Goal: Task Accomplishment & Management: Manage account settings

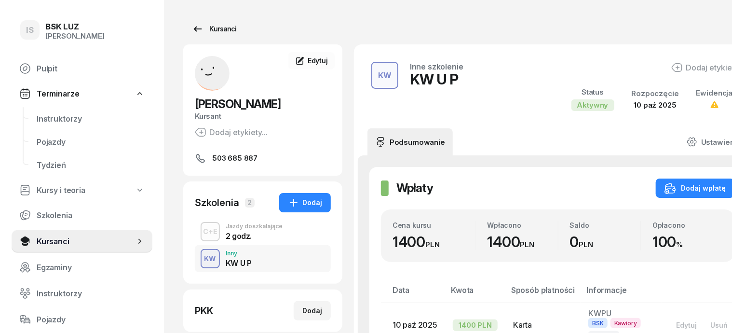
click at [206, 30] on div "Kursanci" at bounding box center [214, 29] width 44 height 12
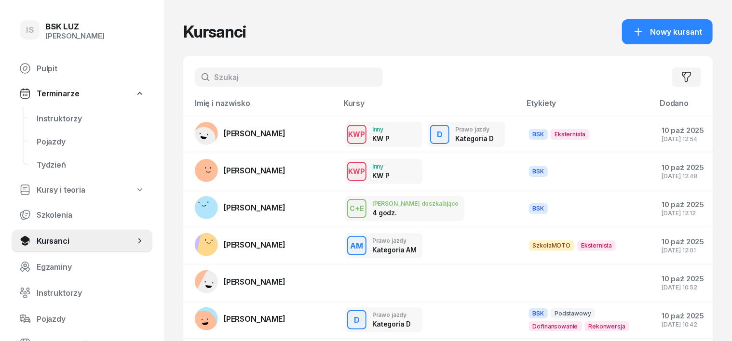
click at [217, 81] on input "text" at bounding box center [289, 77] width 188 height 19
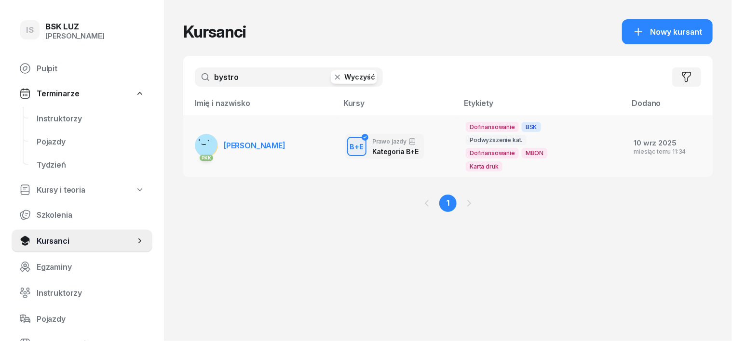
type input "bystro"
click at [188, 137] on rect at bounding box center [203, 144] width 34 height 34
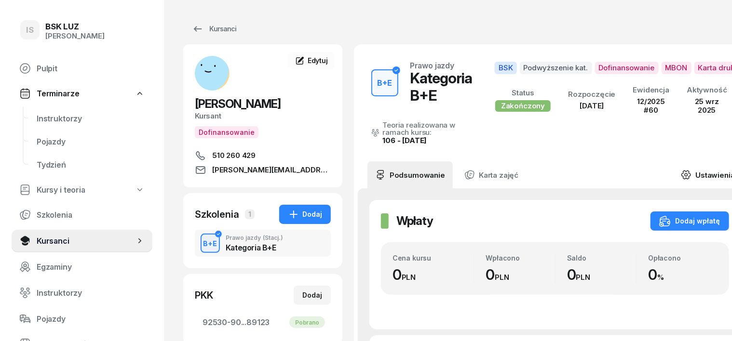
click at [681, 178] on icon at bounding box center [686, 175] width 11 height 11
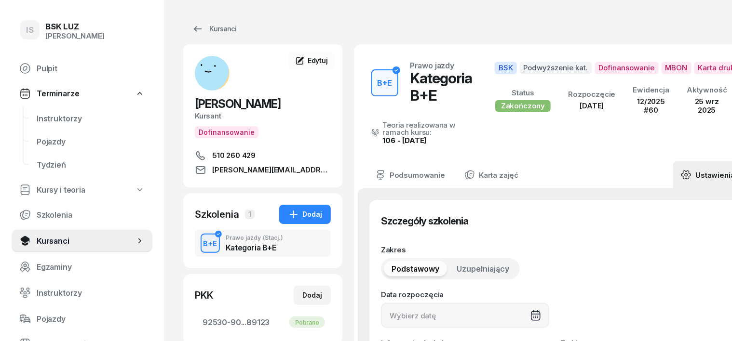
type input "[DATE]"
type input "15"
type input "60"
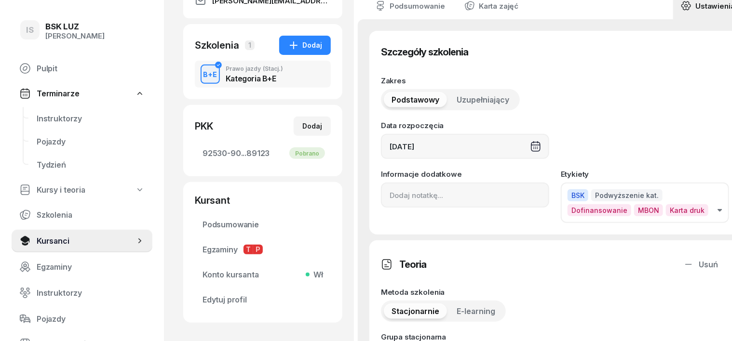
scroll to position [181, 0]
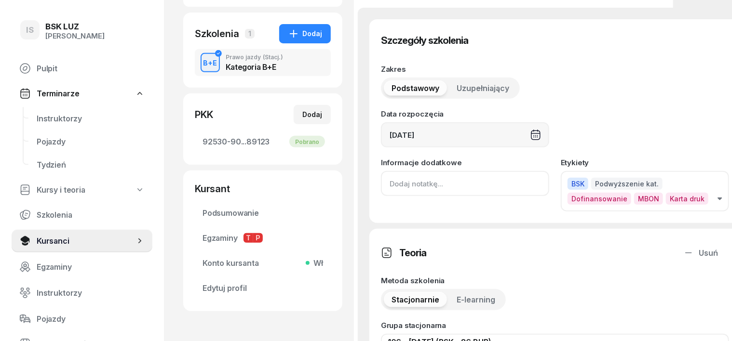
click at [381, 185] on input at bounding box center [465, 183] width 168 height 25
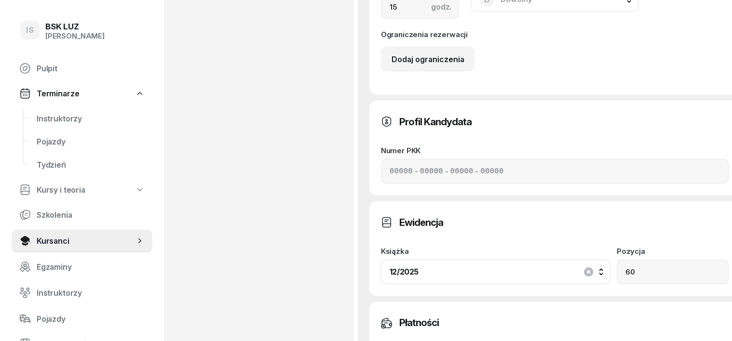
scroll to position [783, 0]
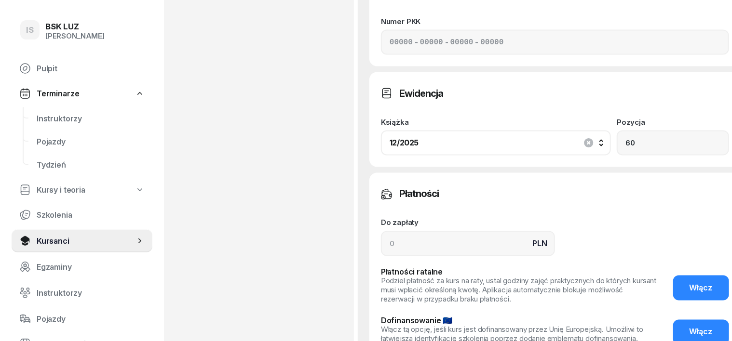
type input "ZASW. NR 376/2025"
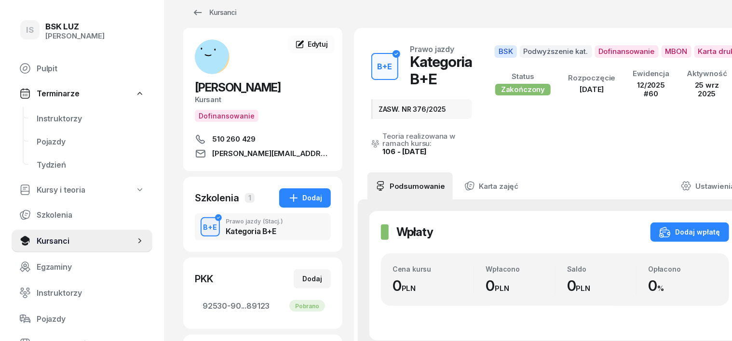
scroll to position [0, 0]
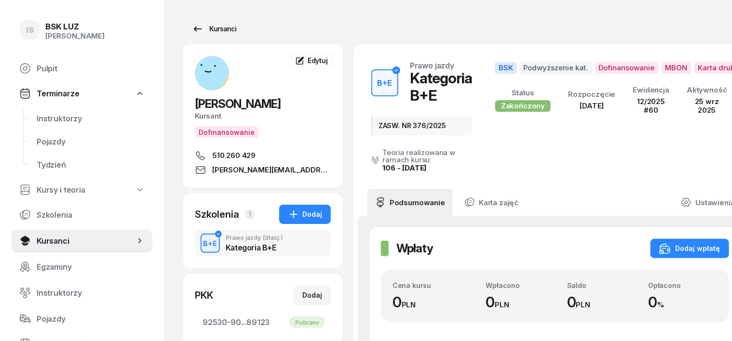
click at [210, 30] on div "Kursanci" at bounding box center [214, 29] width 44 height 12
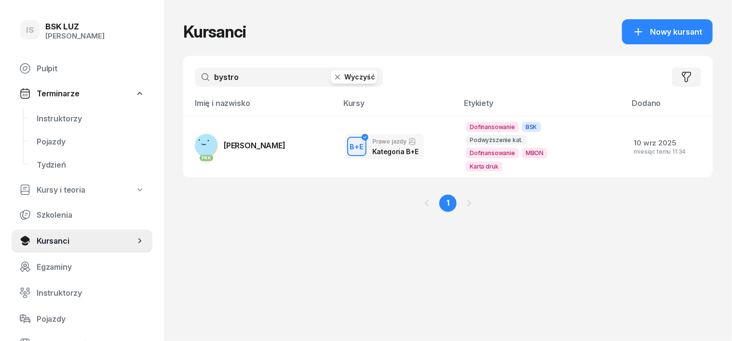
click at [335, 78] on icon "button" at bounding box center [337, 77] width 5 height 5
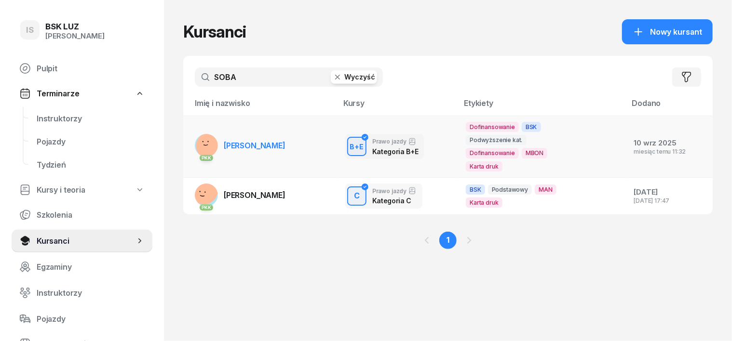
type input "SOBA"
click at [191, 139] on rect at bounding box center [208, 146] width 35 height 35
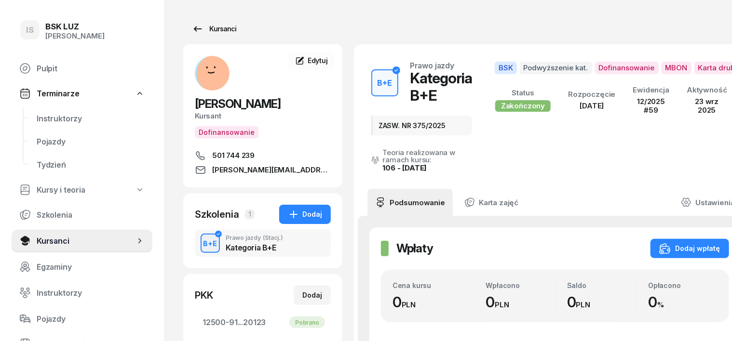
click at [205, 26] on div "Kursanci" at bounding box center [214, 29] width 44 height 12
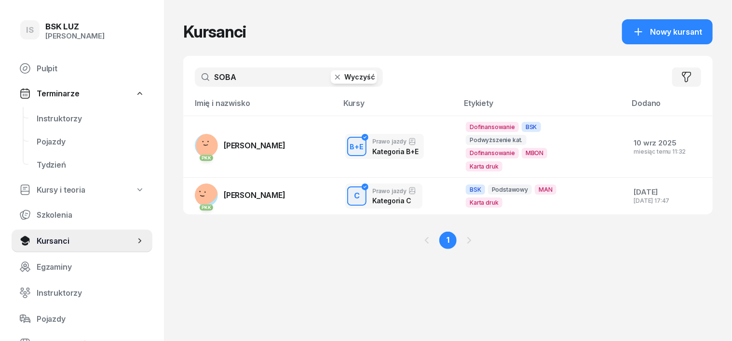
drag, startPoint x: 340, startPoint y: 77, endPoint x: 341, endPoint y: 66, distance: 10.7
click at [341, 68] on div "SOBA Wyczyść" at bounding box center [289, 77] width 188 height 19
click at [341, 79] on button "Wyczyść" at bounding box center [354, 77] width 46 height 14
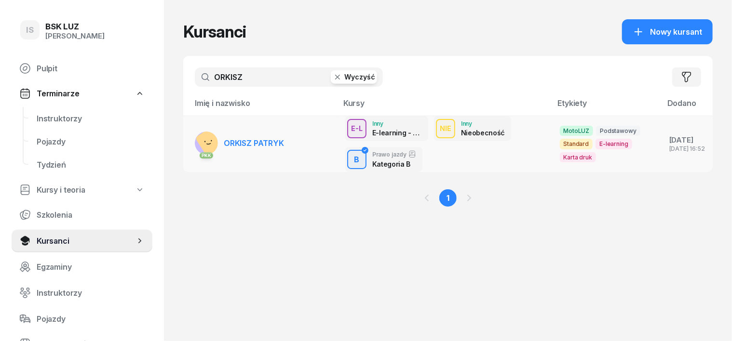
type input "ORKISZ"
click at [263, 137] on link "PKK ORKISZ [GEOGRAPHIC_DATA]" at bounding box center [239, 143] width 89 height 23
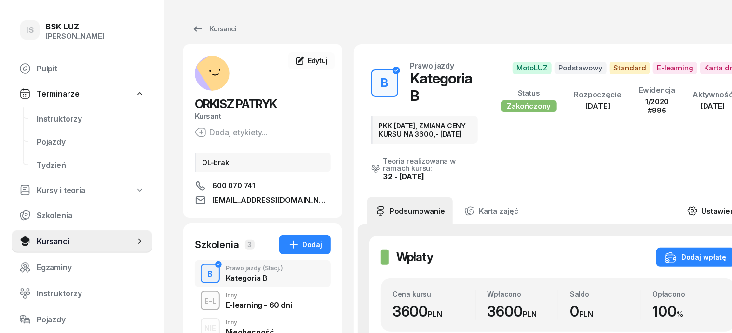
click at [697, 200] on link "Ustawienia" at bounding box center [714, 210] width 69 height 27
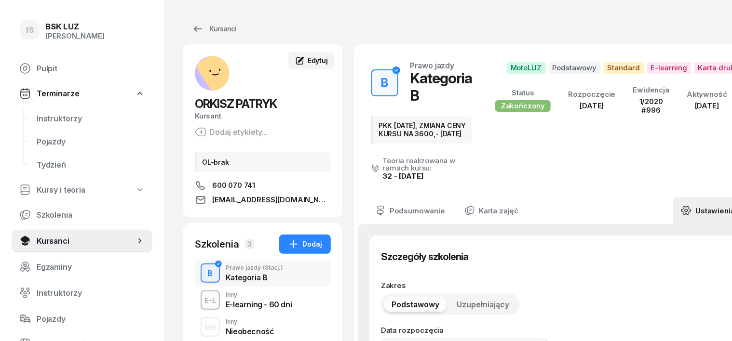
click at [308, 58] on span "Edytuj" at bounding box center [318, 60] width 20 height 8
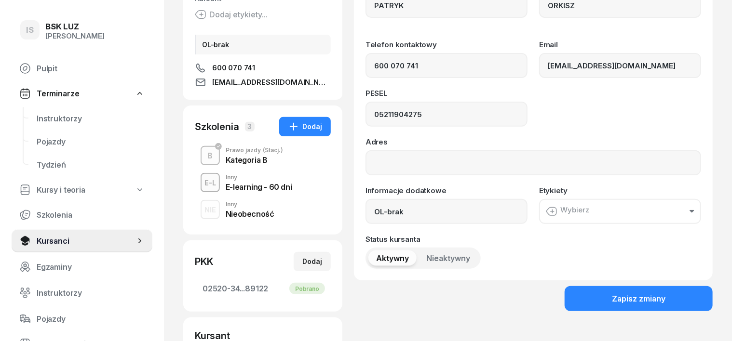
scroll to position [121, 0]
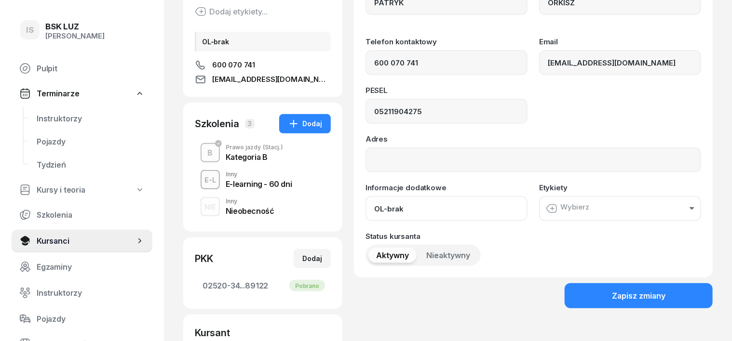
click at [391, 205] on input "OL-brak" at bounding box center [447, 208] width 162 height 25
drag, startPoint x: 426, startPoint y: 206, endPoint x: 386, endPoint y: 214, distance: 40.7
click at [386, 214] on input "OL-brak, ZAŚW. NR" at bounding box center [447, 208] width 162 height 25
click at [438, 212] on input "OL-brak, ZAŚW. NR" at bounding box center [447, 208] width 162 height 25
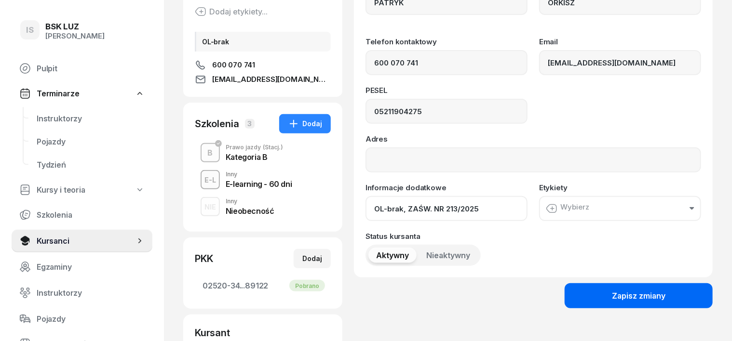
type input "OL-brak, ZAŚW. NR 213/2025"
click at [659, 294] on div "Zapisz zmiany" at bounding box center [639, 296] width 54 height 9
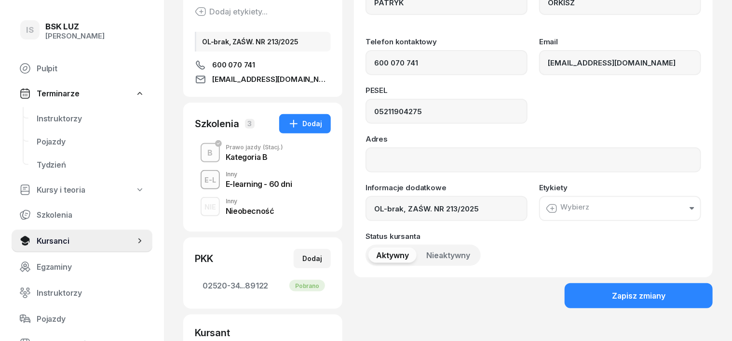
scroll to position [0, 0]
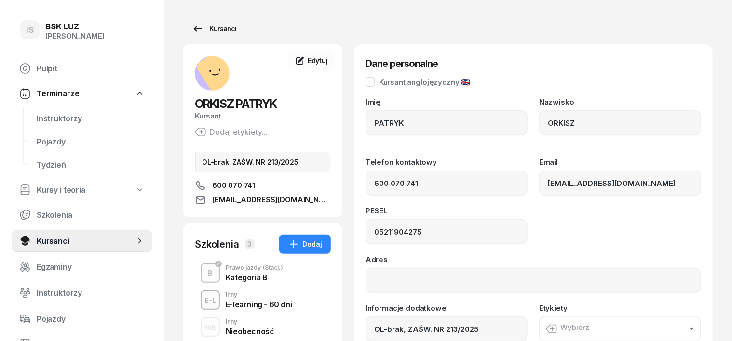
click at [204, 25] on div "Kursanci" at bounding box center [214, 29] width 44 height 12
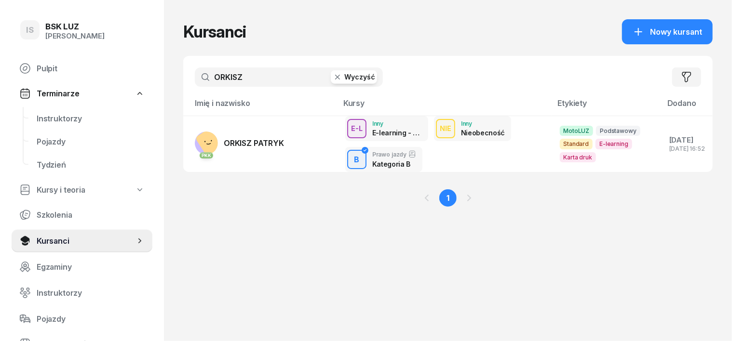
click at [346, 75] on button "Wyczyść" at bounding box center [354, 77] width 46 height 14
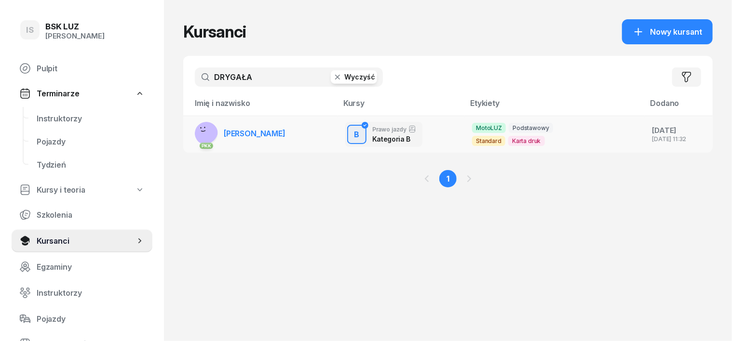
type input "DRYGAŁA"
click at [284, 132] on span "[PERSON_NAME]" at bounding box center [255, 134] width 62 height 10
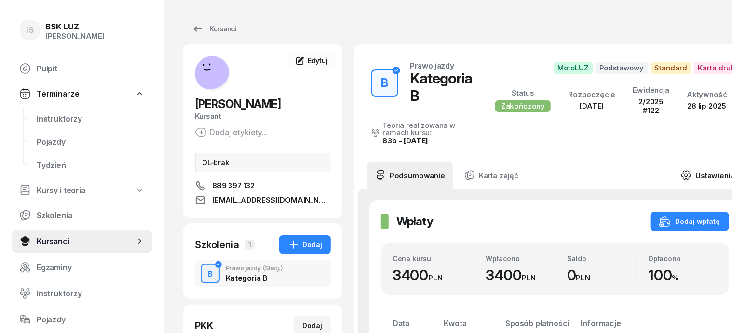
click at [699, 176] on link "Ustawienia" at bounding box center [707, 175] width 69 height 27
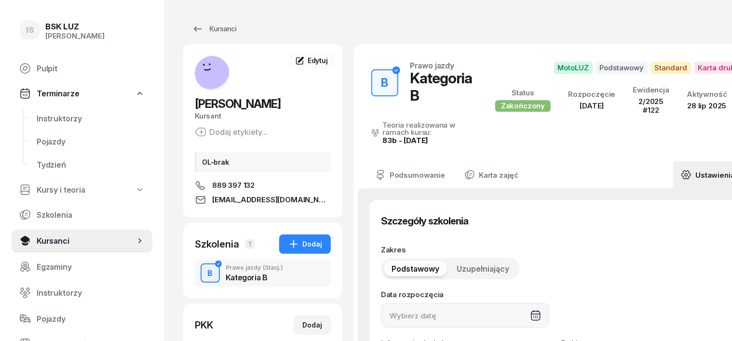
type input "[DATE]"
type input "122"
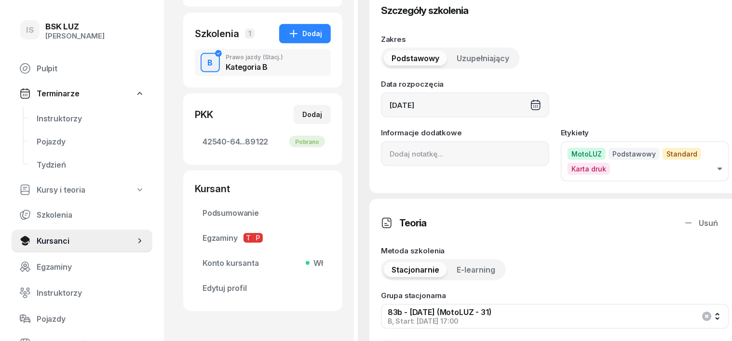
scroll to position [241, 0]
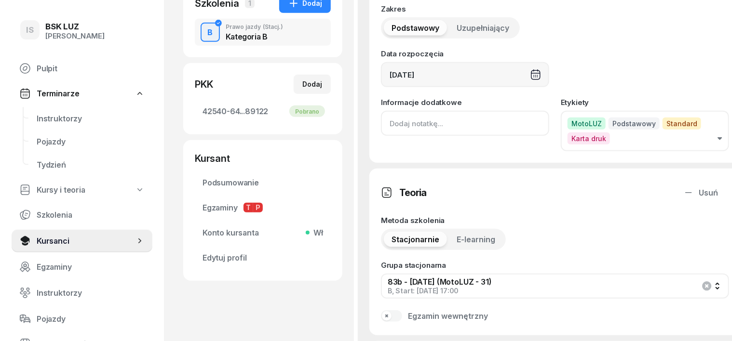
click at [381, 121] on input at bounding box center [465, 123] width 168 height 25
paste input "ZAŚW. NR"
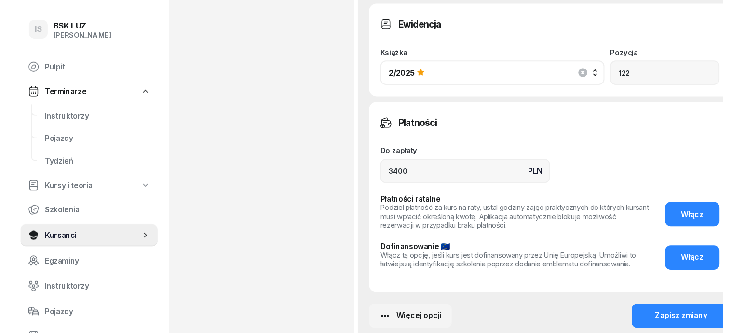
scroll to position [855, 0]
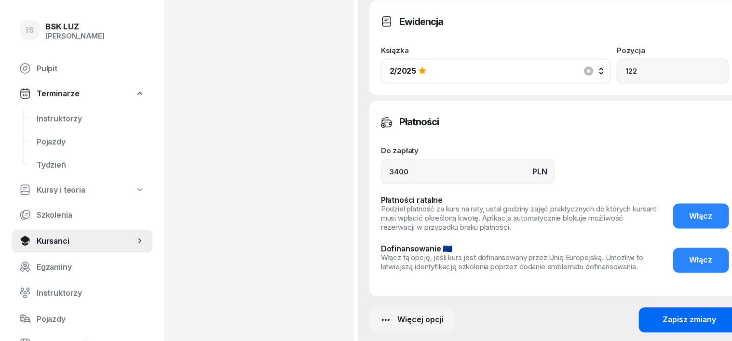
type input "ZAŚW. NR 212/2025"
click at [678, 316] on div "Zapisz zmiany" at bounding box center [690, 320] width 54 height 9
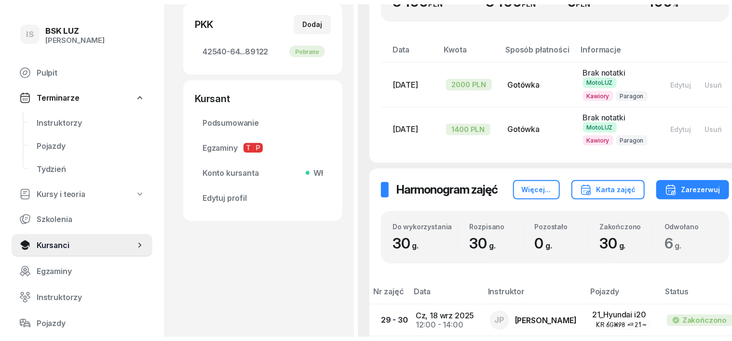
scroll to position [0, 0]
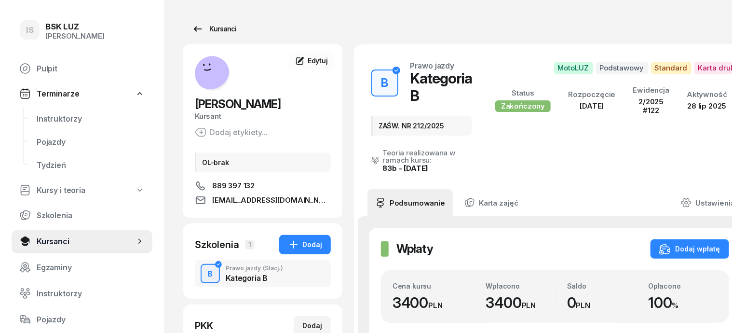
click at [203, 27] on div "Kursanci" at bounding box center [214, 29] width 44 height 12
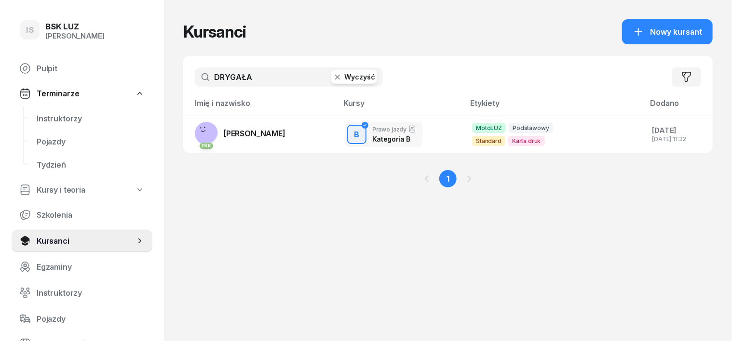
click at [341, 75] on button "Wyczyść" at bounding box center [354, 77] width 46 height 14
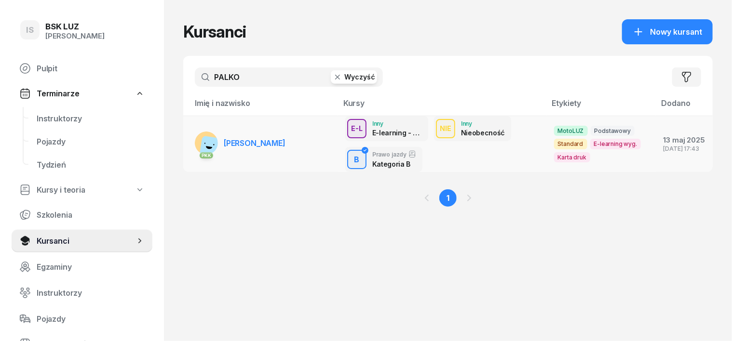
type input "PALKO"
click at [253, 142] on span "[PERSON_NAME]" at bounding box center [255, 143] width 62 height 10
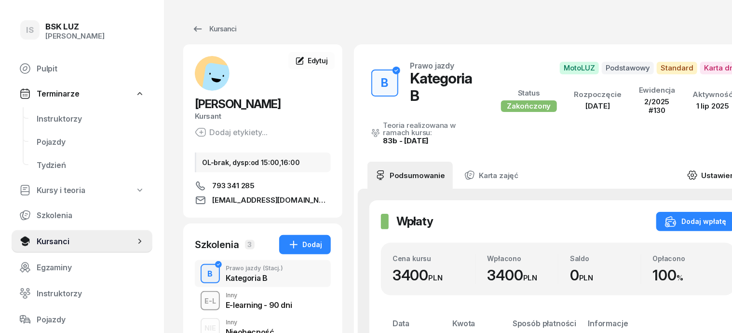
click at [700, 162] on link "Ustawienia" at bounding box center [714, 175] width 69 height 27
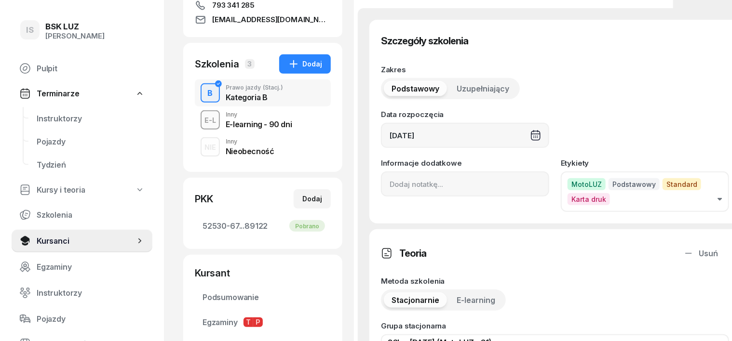
scroll to position [181, 0]
click at [381, 187] on input at bounding box center [465, 183] width 168 height 25
paste input "ZAŚW. NR"
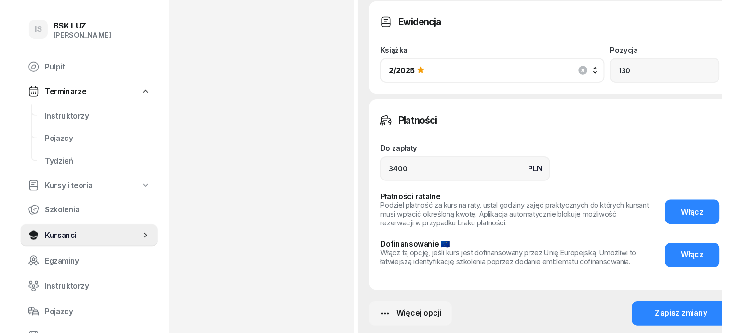
scroll to position [855, 0]
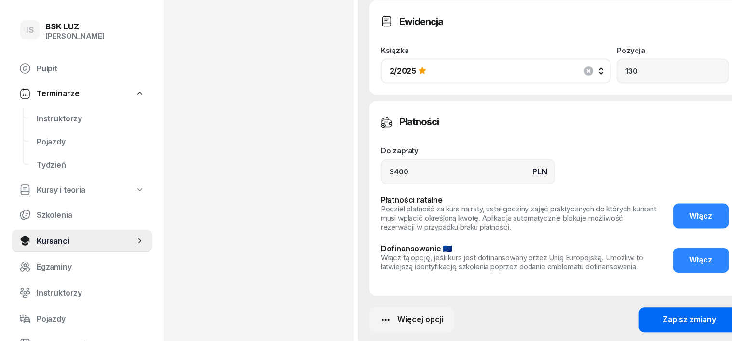
type input "ZAŚW. NR 211/2025"
click at [668, 316] on div "Zapisz zmiany" at bounding box center [690, 320] width 54 height 9
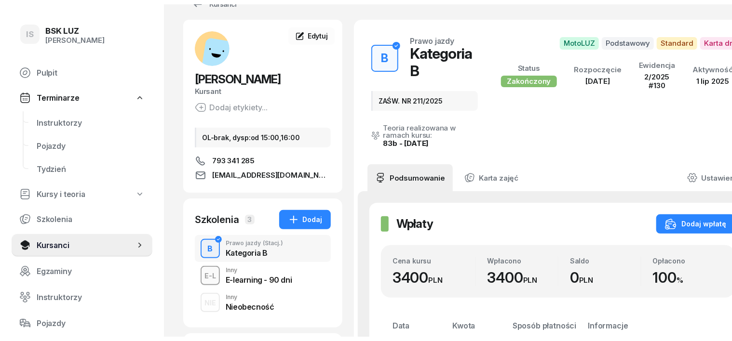
scroll to position [0, 0]
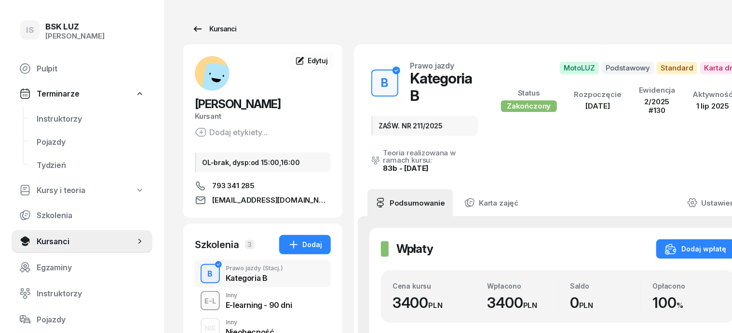
click at [195, 27] on div "Kursanci" at bounding box center [214, 29] width 44 height 12
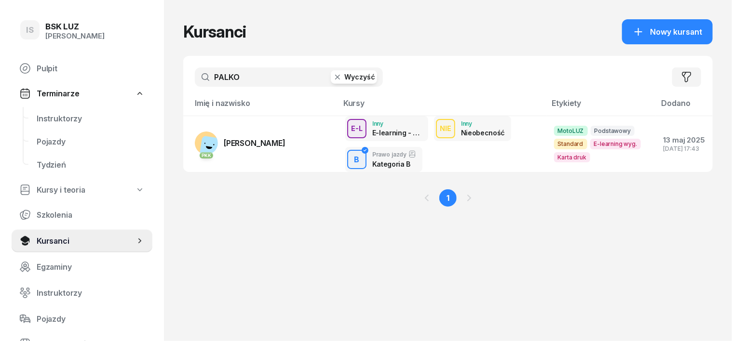
click at [347, 73] on button "Wyczyść" at bounding box center [354, 77] width 46 height 14
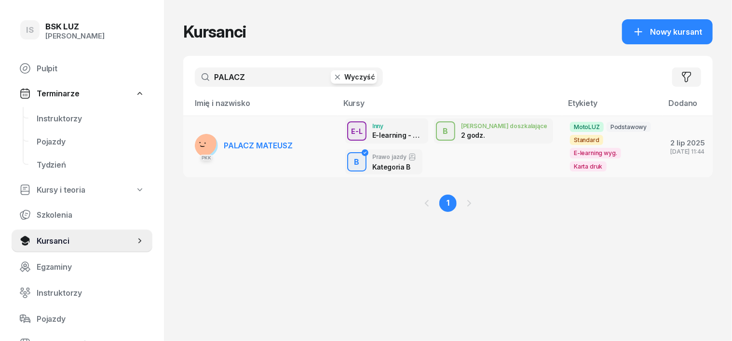
type input "PALACZ"
click at [247, 141] on span "PALACZ MATEUSZ" at bounding box center [258, 146] width 69 height 10
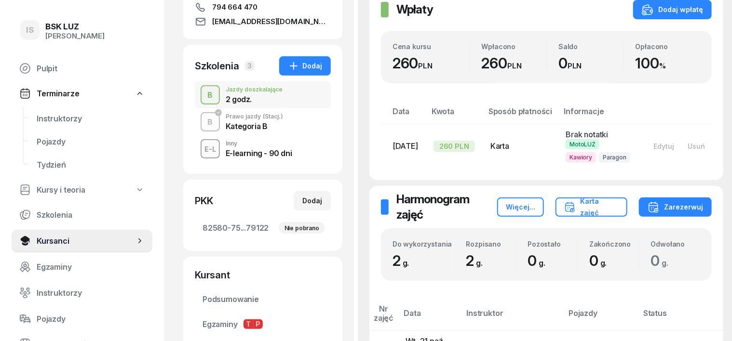
scroll to position [181, 0]
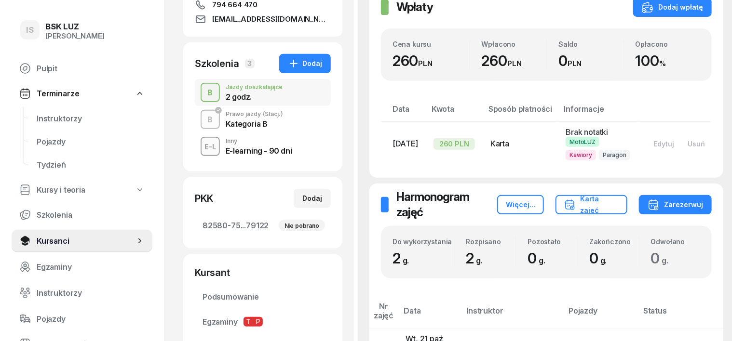
click at [226, 116] on div "Prawo jazdy (Stacj.)" at bounding box center [254, 114] width 57 height 6
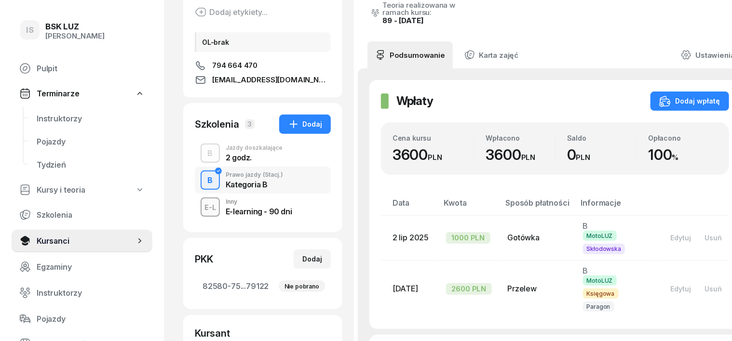
scroll to position [121, 0]
click at [689, 50] on link "Ustawienia" at bounding box center [707, 54] width 69 height 27
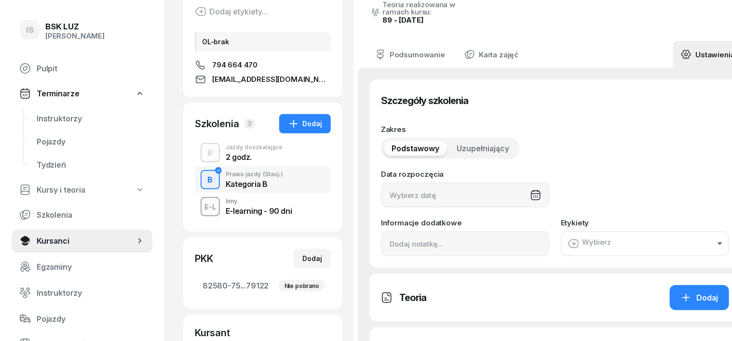
type input "[DATE]"
type input "150"
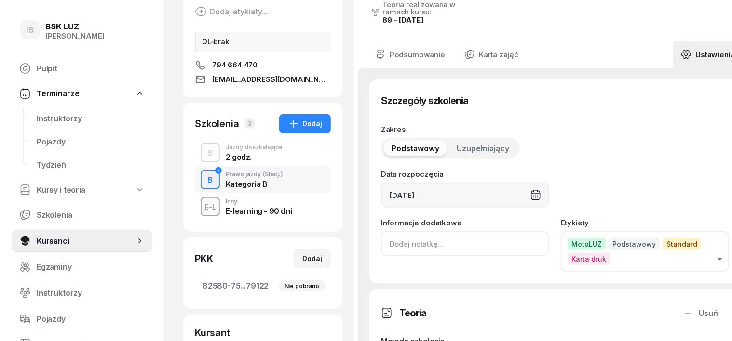
click at [381, 241] on input at bounding box center [465, 244] width 168 height 25
paste input "ZAŚW. NR"
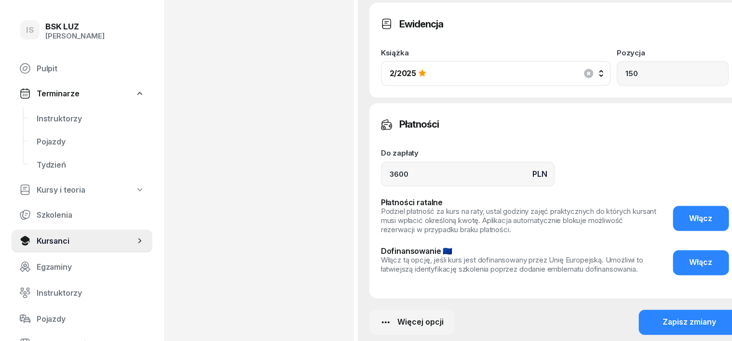
scroll to position [855, 0]
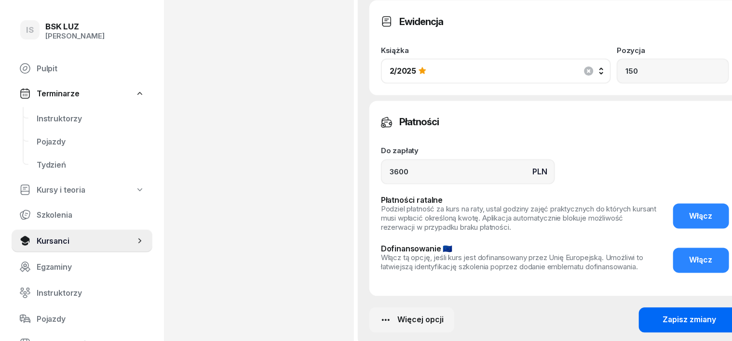
type input "ZAŚW. NR 209/2025"
click at [666, 316] on div "Zapisz zmiany" at bounding box center [690, 320] width 54 height 9
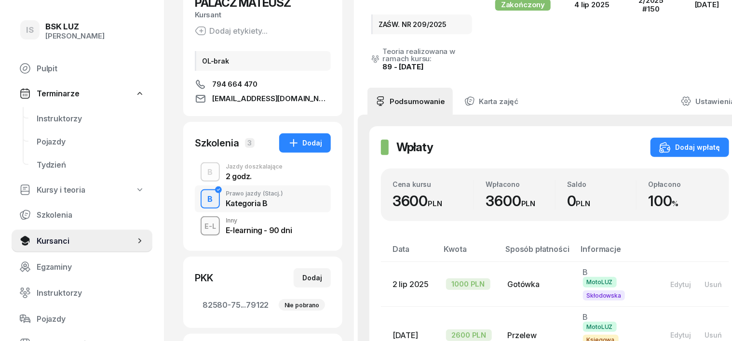
scroll to position [0, 0]
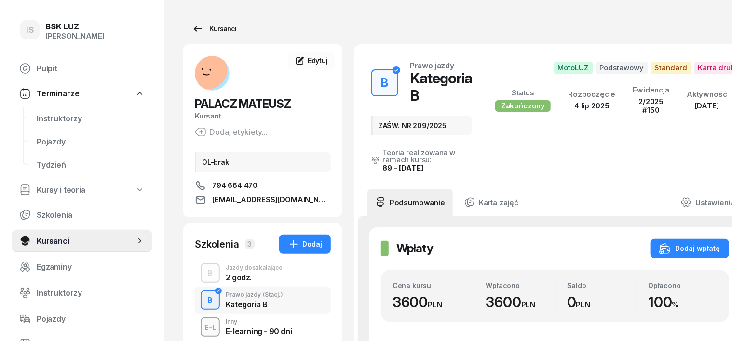
click at [205, 27] on div "Kursanci" at bounding box center [214, 29] width 44 height 12
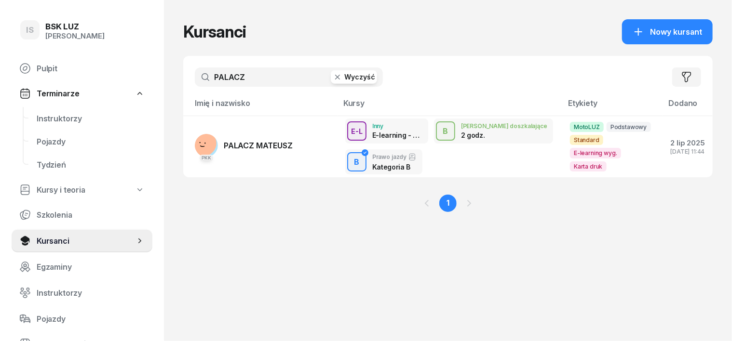
click at [337, 77] on button "Wyczyść" at bounding box center [354, 77] width 46 height 14
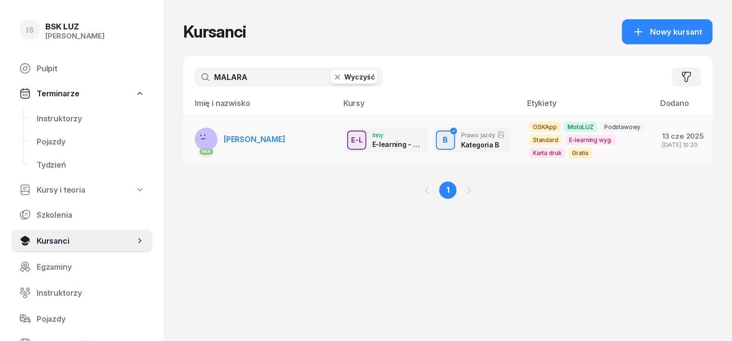
type input "MALARA"
click at [245, 137] on span "[PERSON_NAME]" at bounding box center [255, 140] width 62 height 10
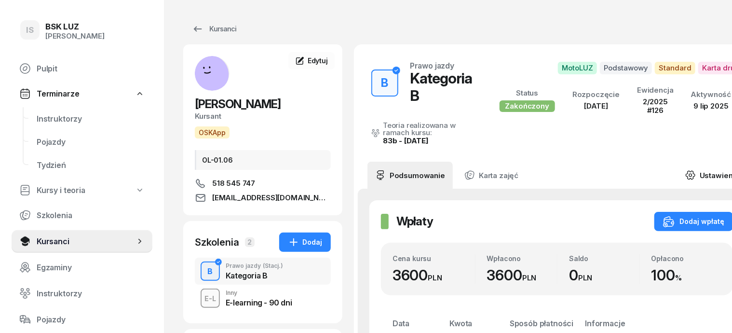
click at [699, 162] on link "Ustawienia" at bounding box center [712, 175] width 69 height 27
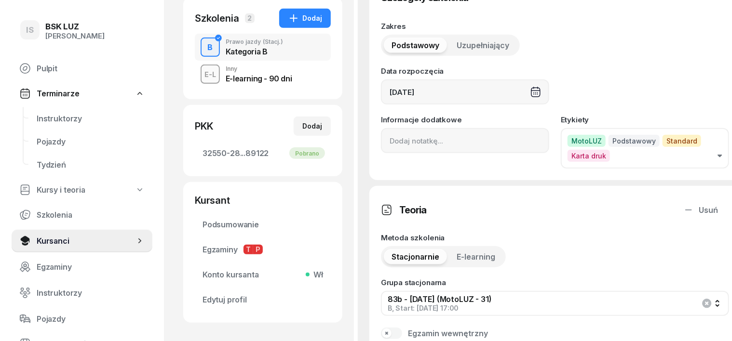
scroll to position [181, 0]
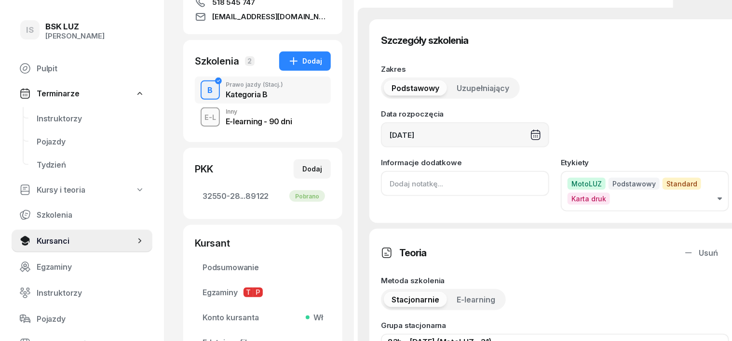
click at [381, 185] on input at bounding box center [465, 183] width 168 height 25
paste input "ZAŚW. NR"
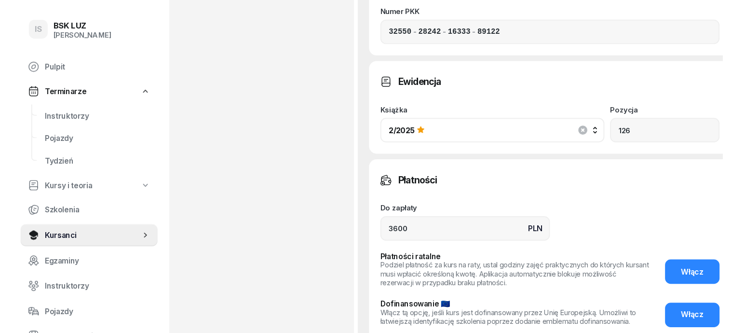
scroll to position [855, 0]
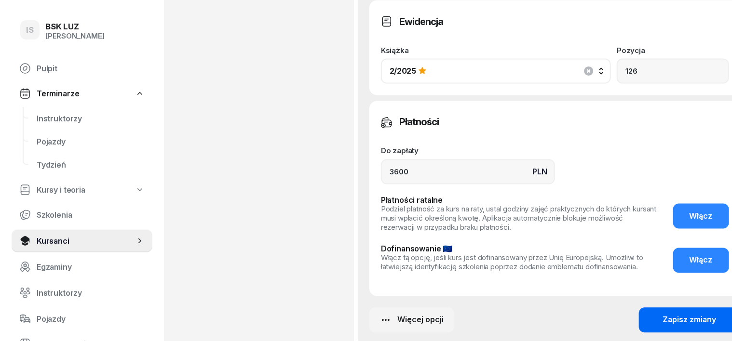
type input "ZAŚW. NR 208/2025"
click at [667, 316] on div "Zapisz zmiany" at bounding box center [690, 320] width 54 height 9
